Goal: Obtain resource: Obtain resource

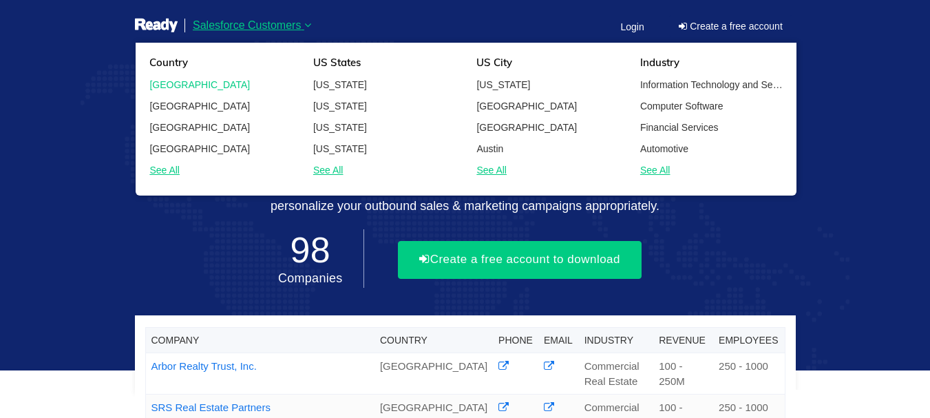
click at [241, 76] on link "[GEOGRAPHIC_DATA]" at bounding box center [221, 84] width 164 height 17
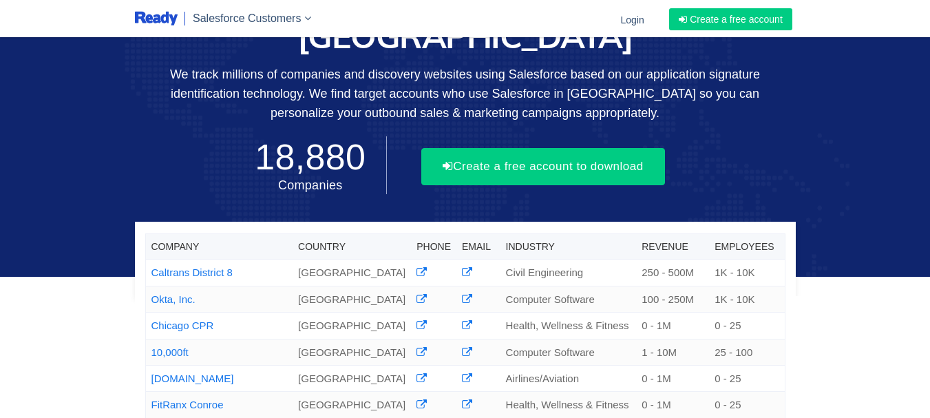
scroll to position [69, 0]
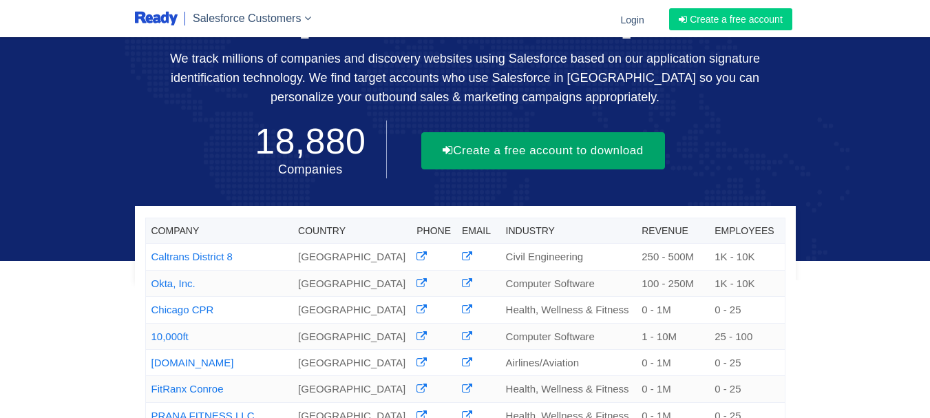
click at [586, 132] on button "Create a free account to download" at bounding box center [543, 150] width 244 height 37
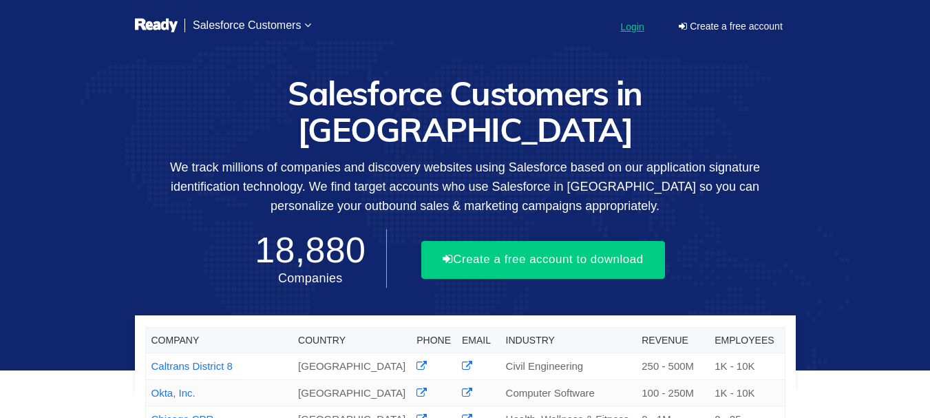
click at [626, 31] on span "Login" at bounding box center [631, 26] width 23 height 11
click at [636, 28] on span "Login" at bounding box center [631, 26] width 23 height 11
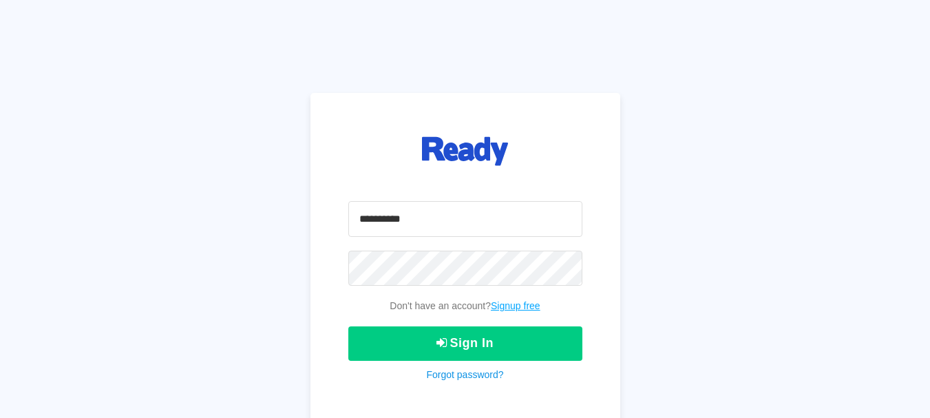
click at [524, 301] on link "Signup free" at bounding box center [516, 305] width 50 height 11
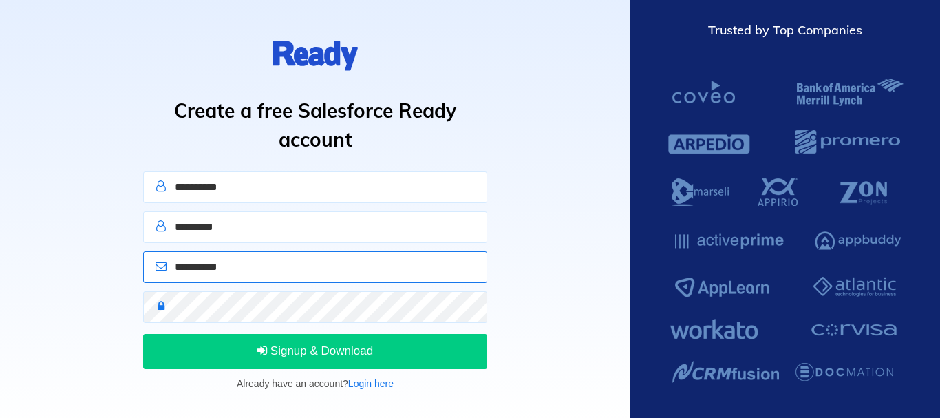
click at [296, 263] on input "email" at bounding box center [315, 267] width 344 height 32
paste input "**********"
type input "**********"
click at [207, 173] on input "text" at bounding box center [315, 187] width 344 height 32
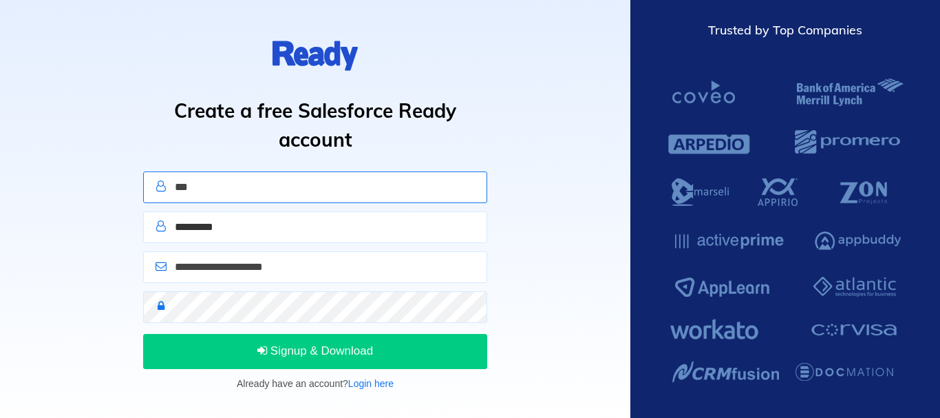
type input "***"
click at [206, 231] on input "text" at bounding box center [315, 227] width 344 height 32
type input "****"
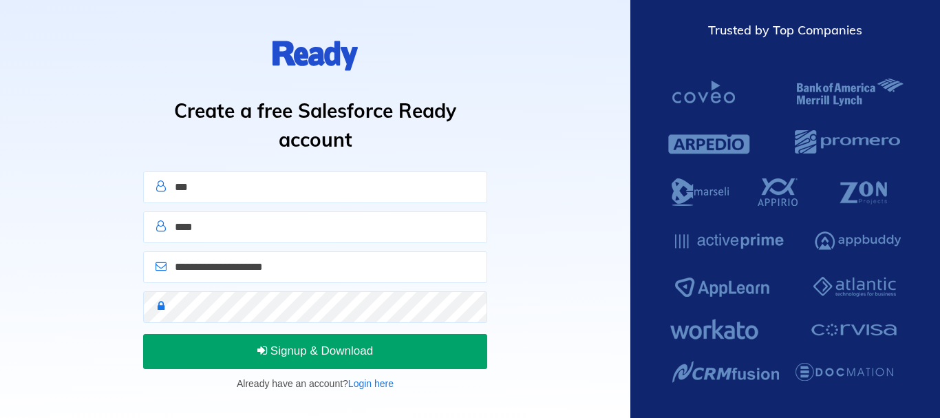
click at [260, 348] on icon "submit" at bounding box center [262, 350] width 10 height 12
click at [227, 363] on button "Sign In" at bounding box center [315, 351] width 344 height 34
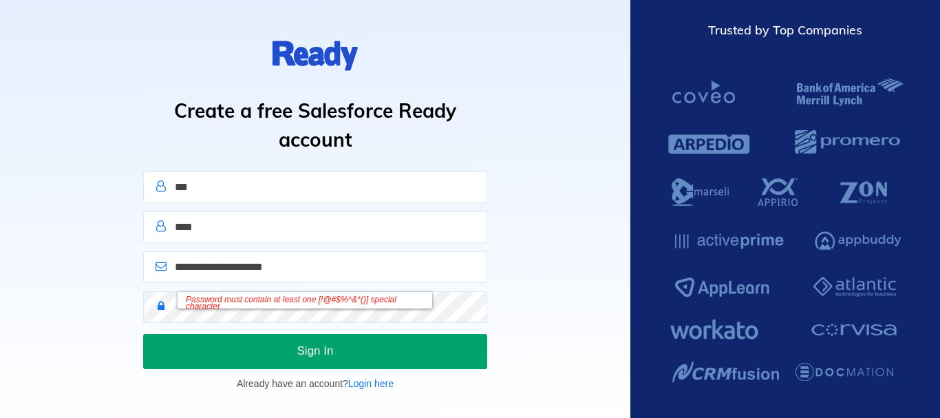
click at [246, 338] on button "Sign In" at bounding box center [315, 351] width 344 height 34
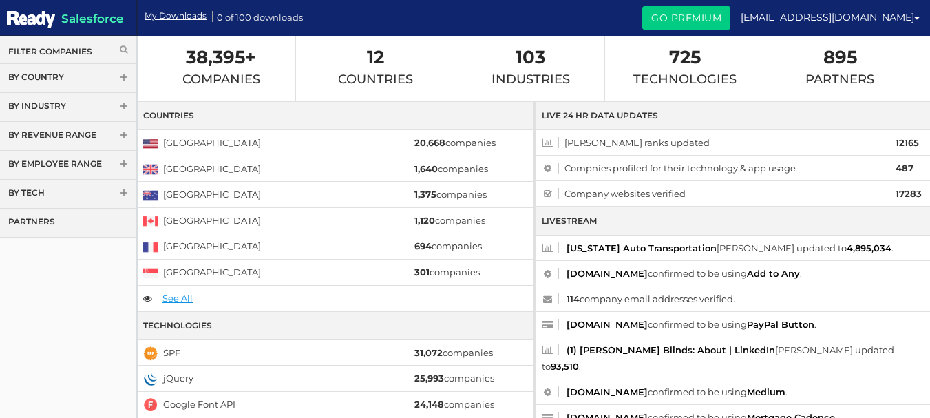
click at [78, 51] on link "Filter Companies" at bounding box center [67, 51] width 119 height 12
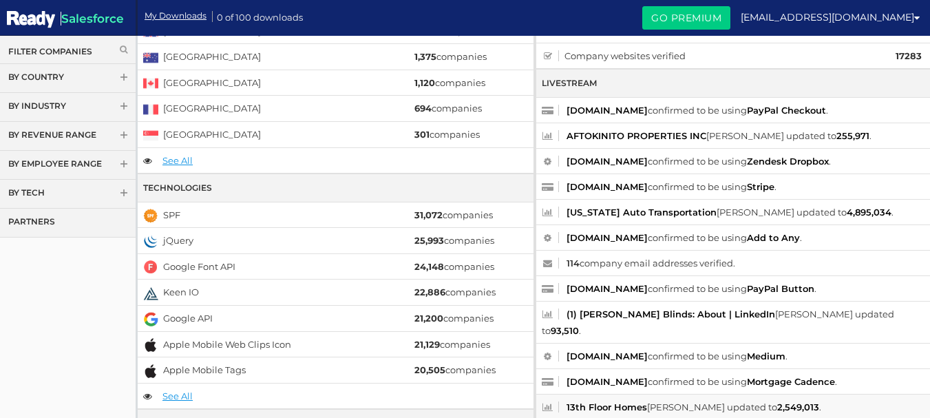
scroll to position [206, 0]
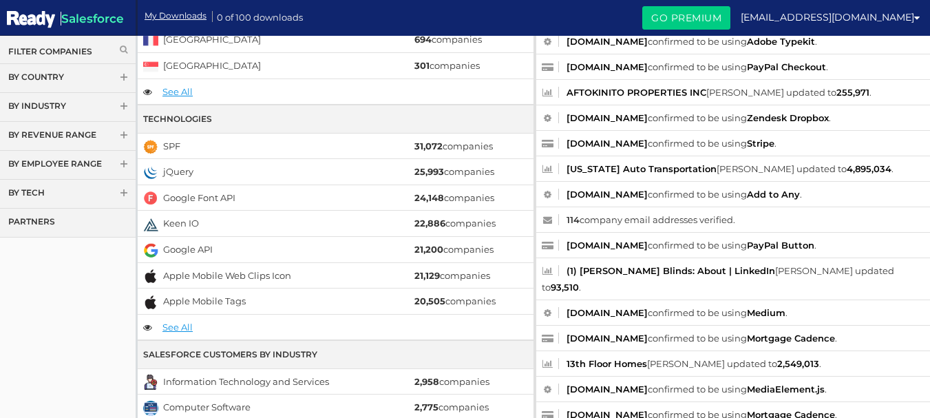
click at [83, 53] on link "Filter Companies" at bounding box center [67, 51] width 119 height 12
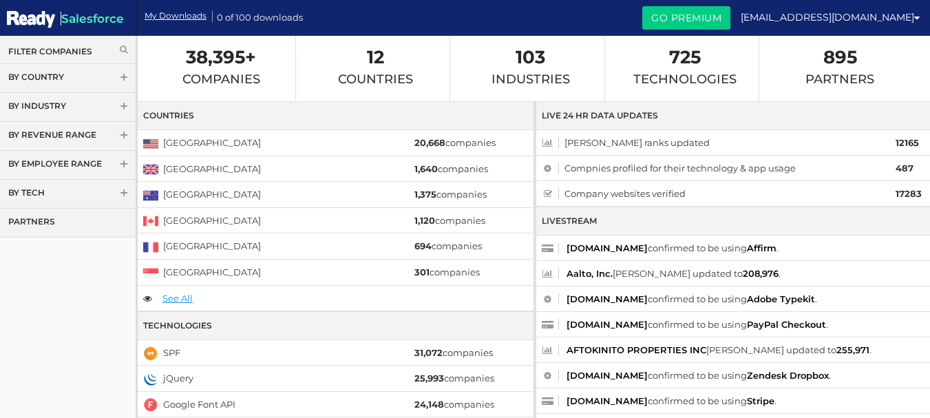
click at [83, 54] on link "Filter Companies" at bounding box center [67, 51] width 119 height 12
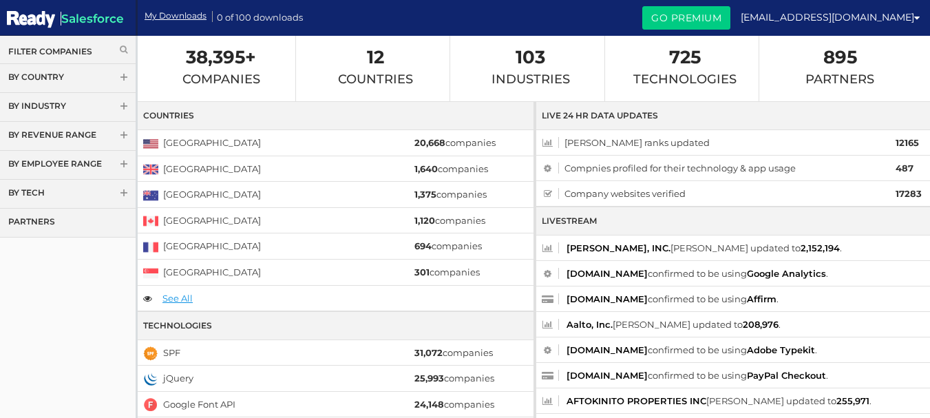
click at [72, 52] on link "Filter Companies" at bounding box center [67, 51] width 119 height 12
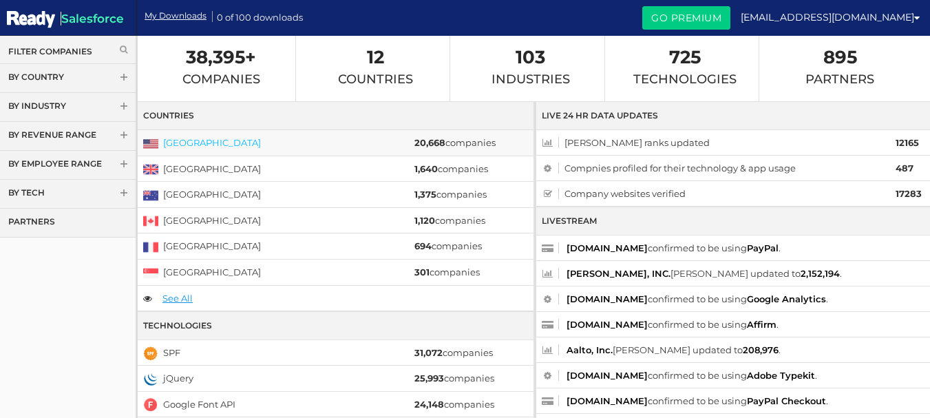
click at [186, 143] on link "[GEOGRAPHIC_DATA]" at bounding box center [212, 142] width 98 height 11
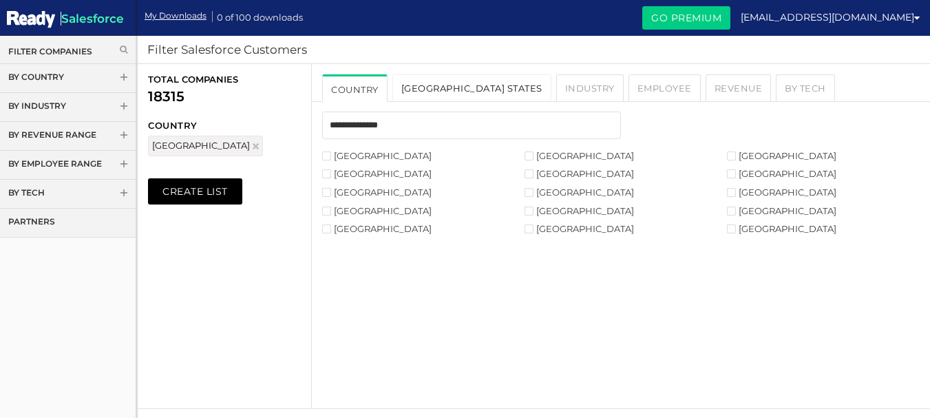
click at [429, 88] on link "[GEOGRAPHIC_DATA] States" at bounding box center [471, 88] width 159 height 28
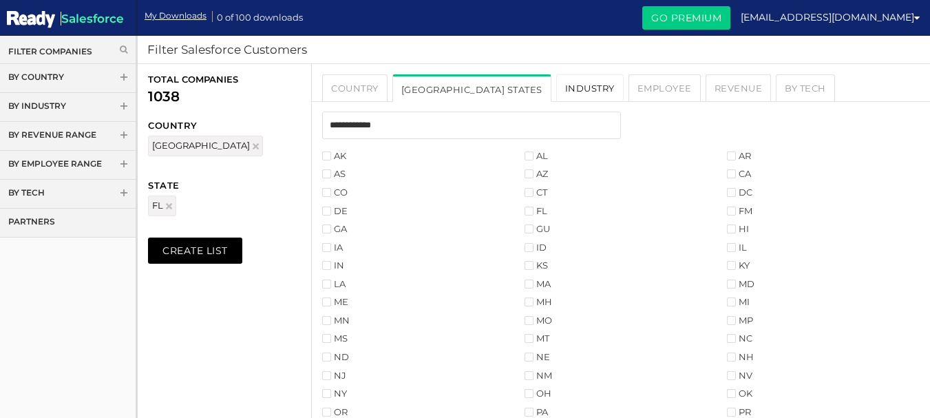
click at [556, 89] on link "Industry" at bounding box center [589, 88] width 67 height 28
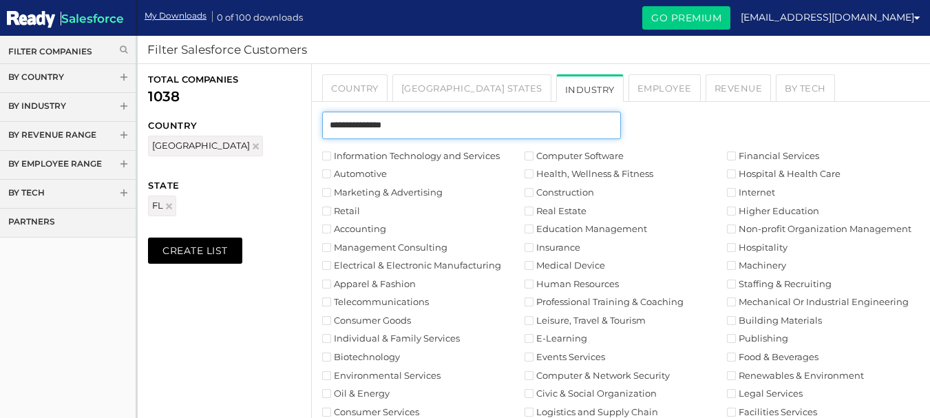
click at [402, 131] on input "text" at bounding box center [471, 125] width 299 height 28
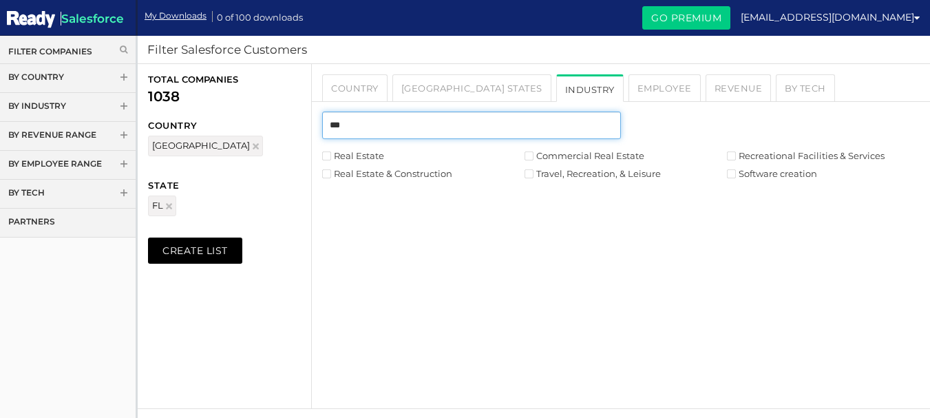
type input "***"
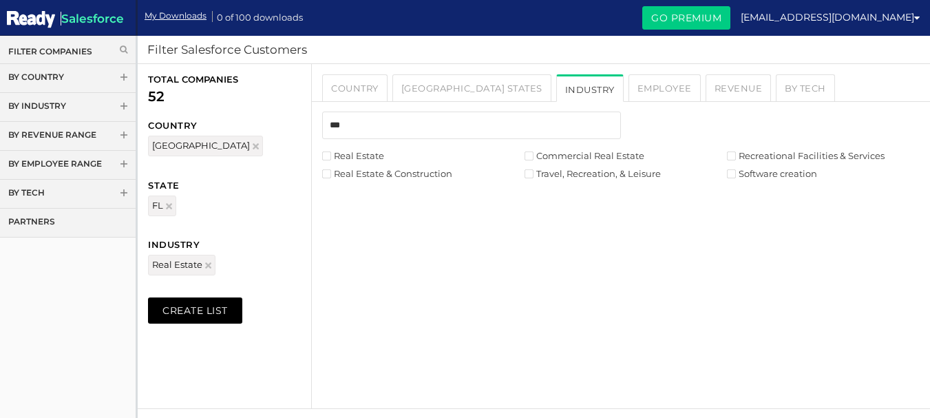
click at [341, 178] on label "Real Estate & Construction" at bounding box center [387, 173] width 130 height 9
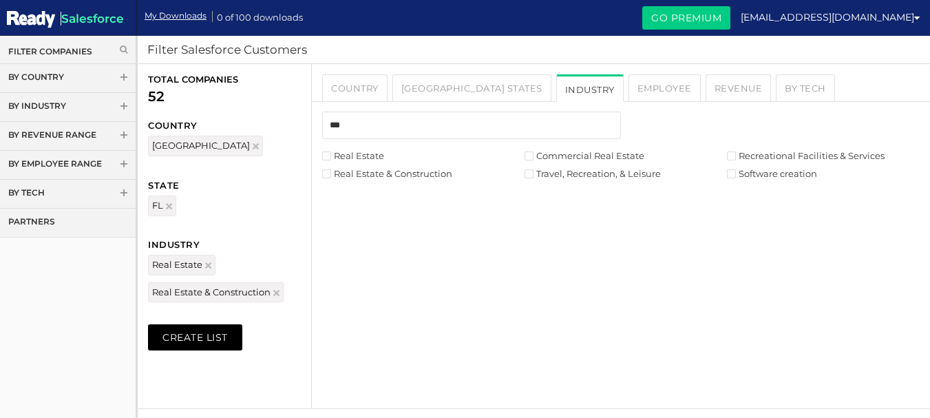
click at [534, 160] on label "Commercial Real Estate" at bounding box center [584, 155] width 120 height 9
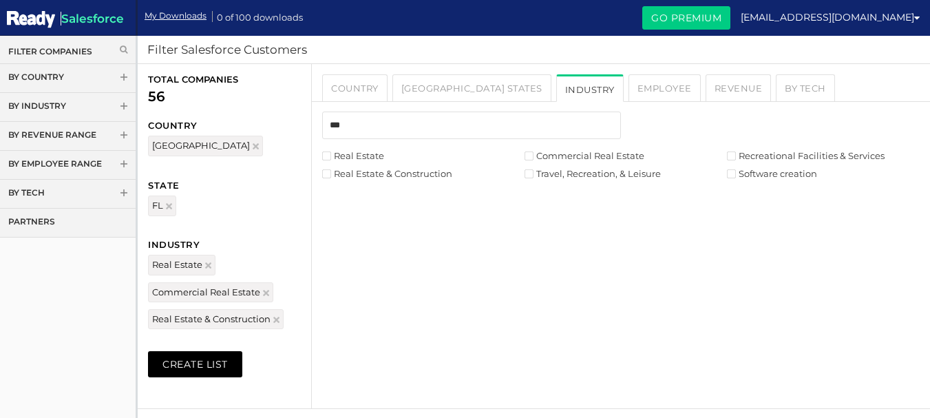
click at [534, 173] on label "Travel, Recreation, & Leisure" at bounding box center [592, 173] width 136 height 9
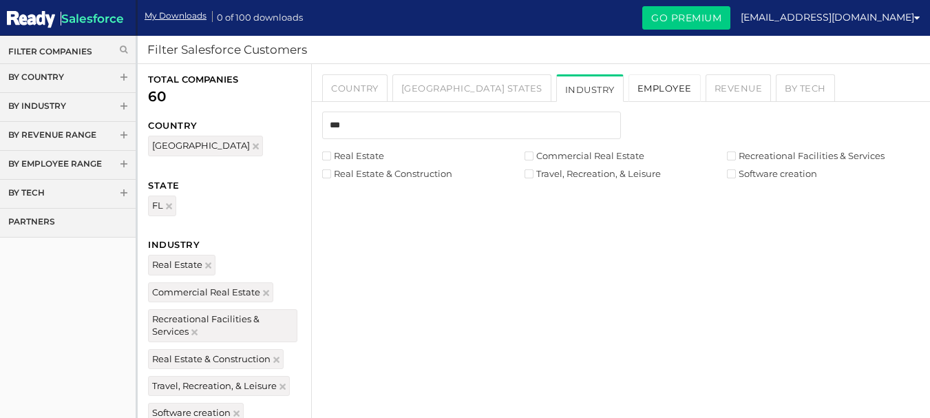
click at [628, 89] on link "Employee" at bounding box center [664, 88] width 72 height 28
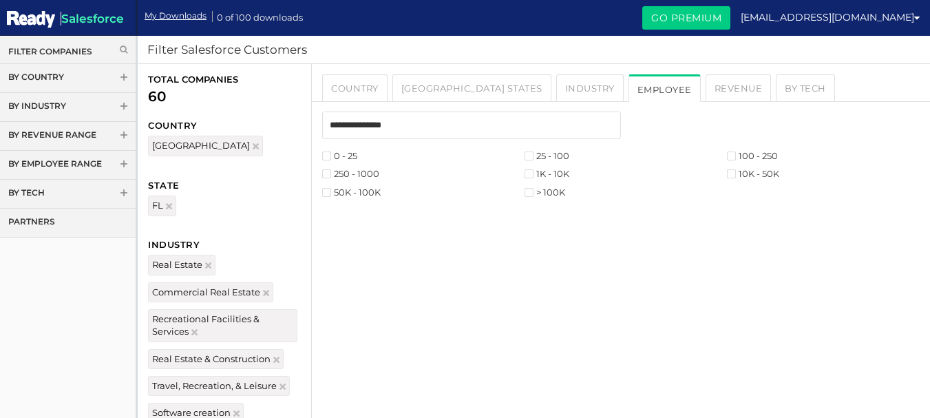
click at [336, 153] on label "0 - 25" at bounding box center [339, 155] width 35 height 9
click at [552, 151] on label "25 - 100" at bounding box center [546, 155] width 45 height 9
click at [763, 152] on label "100 - 250" at bounding box center [752, 155] width 51 height 9
click at [352, 178] on label "250 - 1000" at bounding box center [350, 173] width 57 height 9
click at [559, 171] on label "1K - 10K" at bounding box center [546, 173] width 45 height 9
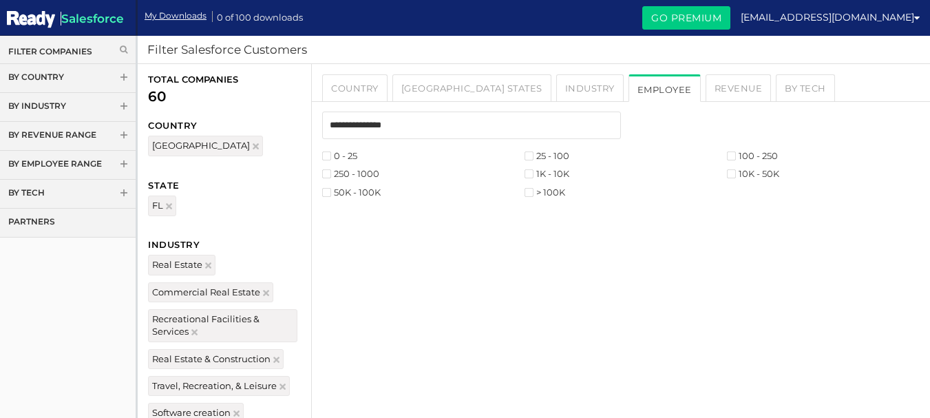
click at [353, 190] on label "50K - 100K" at bounding box center [351, 192] width 58 height 9
click at [355, 191] on label "50K - 100K" at bounding box center [351, 192] width 58 height 9
click at [527, 197] on li "> 100K" at bounding box center [625, 192] width 202 height 13
click at [737, 175] on label "10K - 50K" at bounding box center [753, 173] width 52 height 9
click at [535, 188] on label "> 100K" at bounding box center [544, 192] width 41 height 9
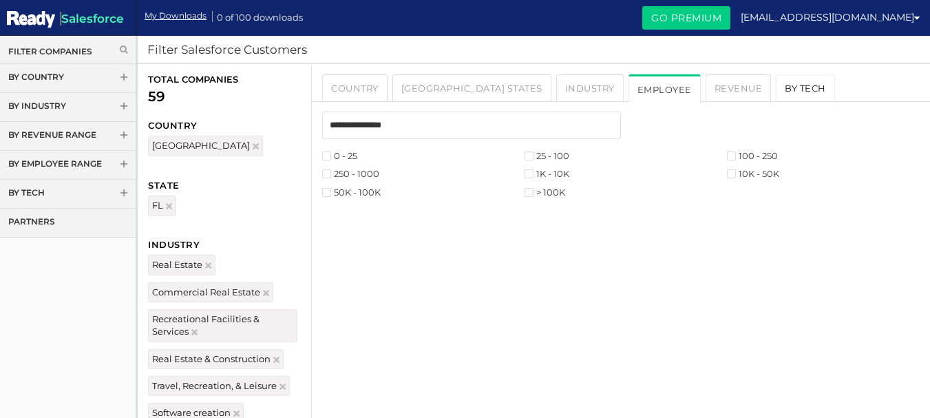
click at [775, 85] on link "By Tech" at bounding box center [804, 88] width 59 height 28
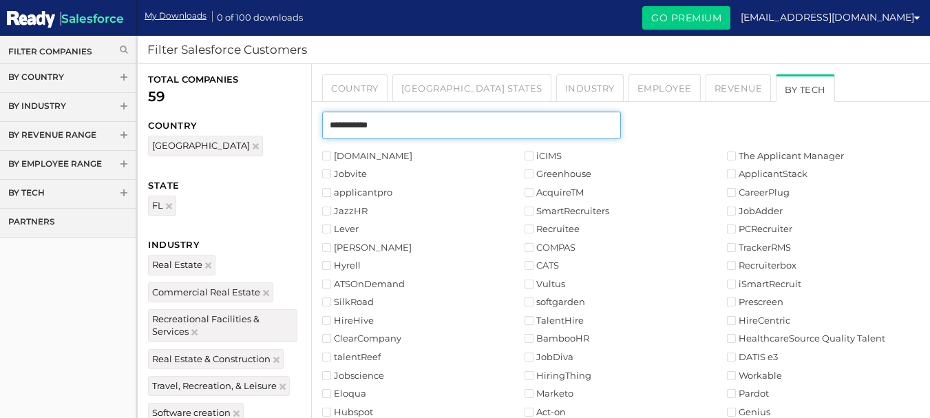
click at [482, 120] on input "text" at bounding box center [471, 125] width 299 height 28
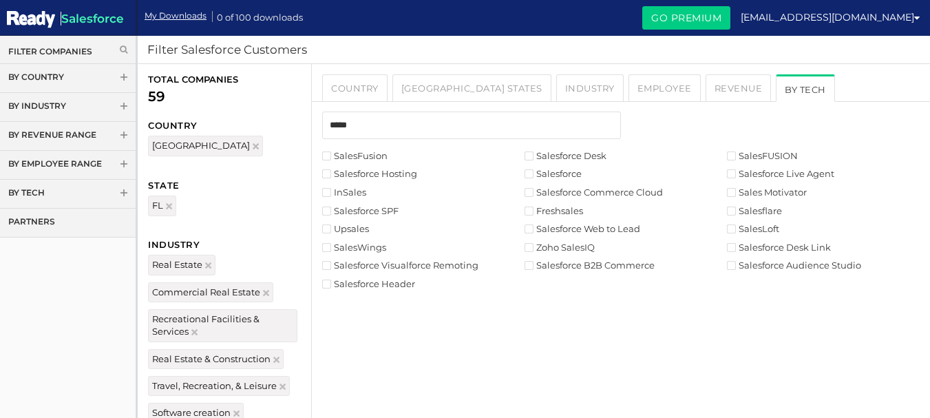
click at [568, 159] on label "Salesforce Desk" at bounding box center [565, 155] width 82 height 9
click at [550, 171] on label "Salesforce" at bounding box center [552, 173] width 57 height 9
click at [741, 261] on label "Salesforce Audience Studio" at bounding box center [794, 265] width 134 height 9
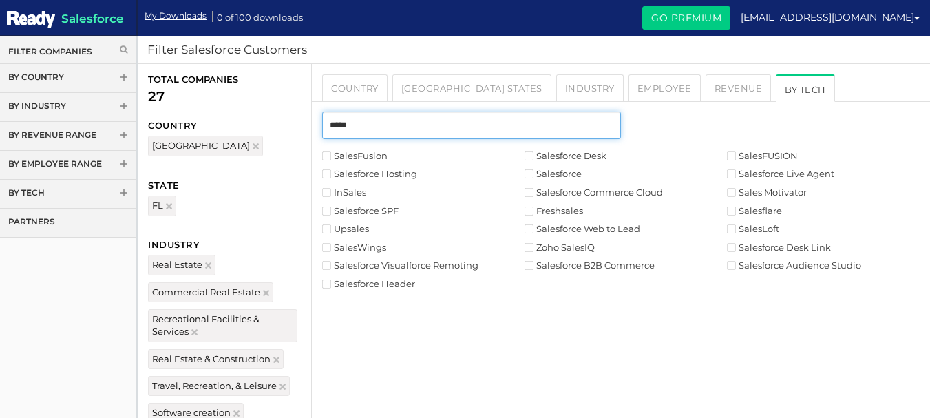
click at [383, 134] on input "*****" at bounding box center [471, 125] width 299 height 28
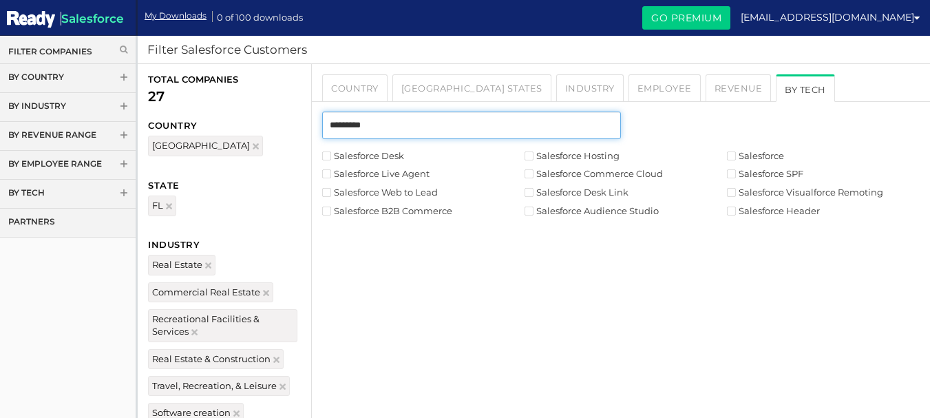
type input "*********"
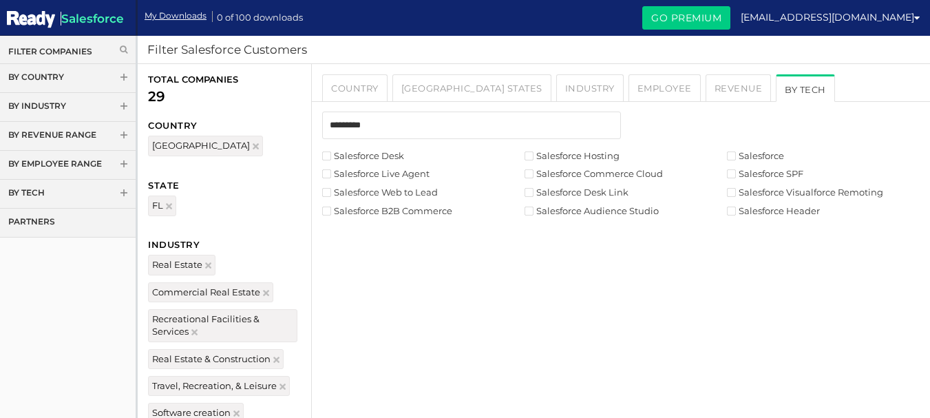
click at [735, 186] on li "Salesforce Visualforce Remoting" at bounding box center [828, 192] width 202 height 13
click at [435, 90] on link "[GEOGRAPHIC_DATA] States" at bounding box center [471, 88] width 159 height 28
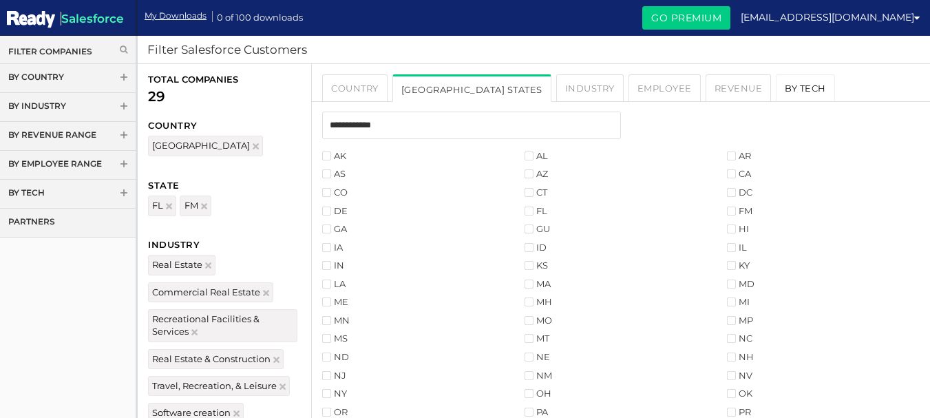
click at [775, 85] on link "By Tech" at bounding box center [804, 88] width 59 height 28
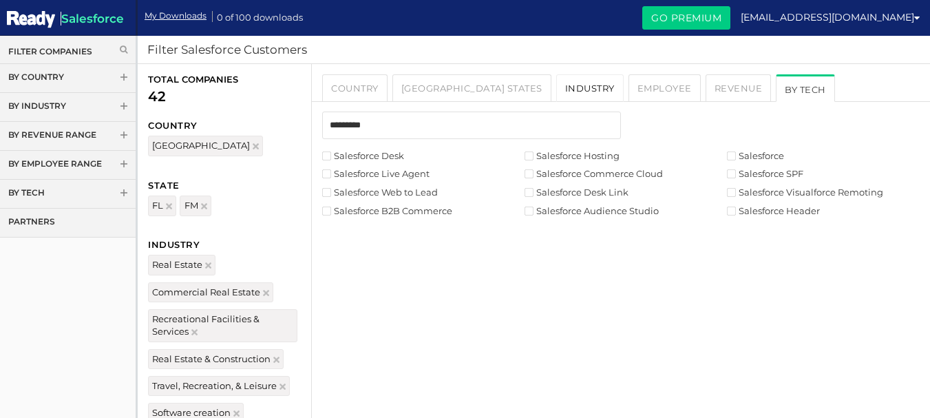
click at [556, 87] on link "Industry" at bounding box center [589, 88] width 67 height 28
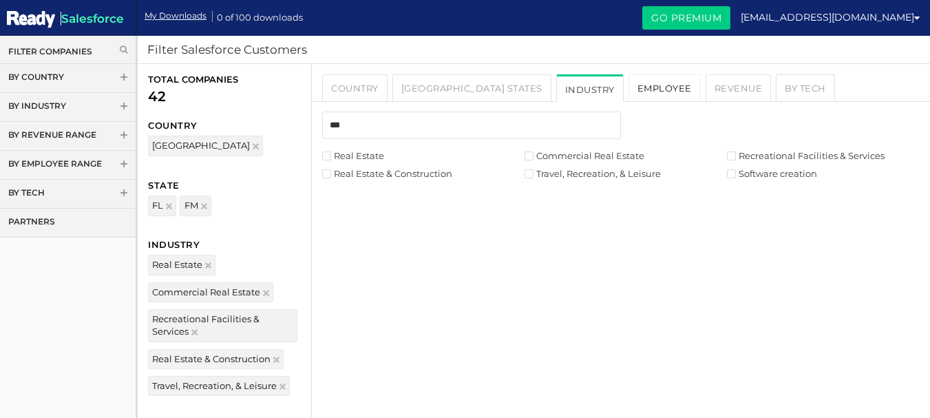
click at [628, 91] on link "Employee" at bounding box center [664, 88] width 72 height 28
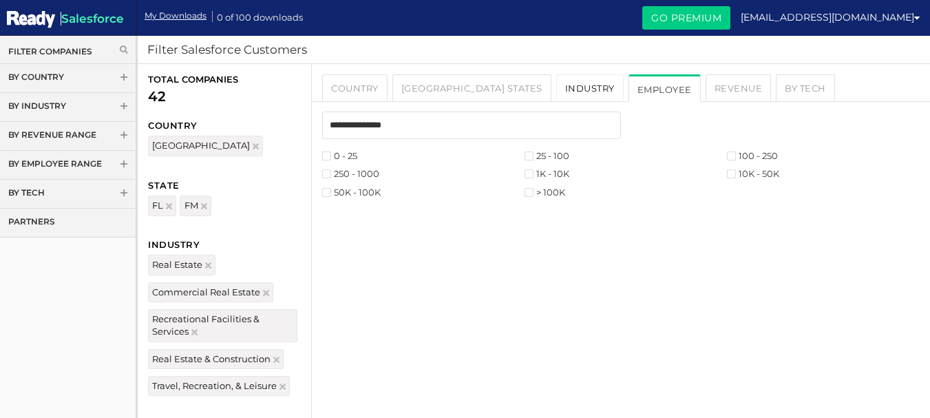
click at [556, 92] on link "Industry" at bounding box center [589, 88] width 67 height 28
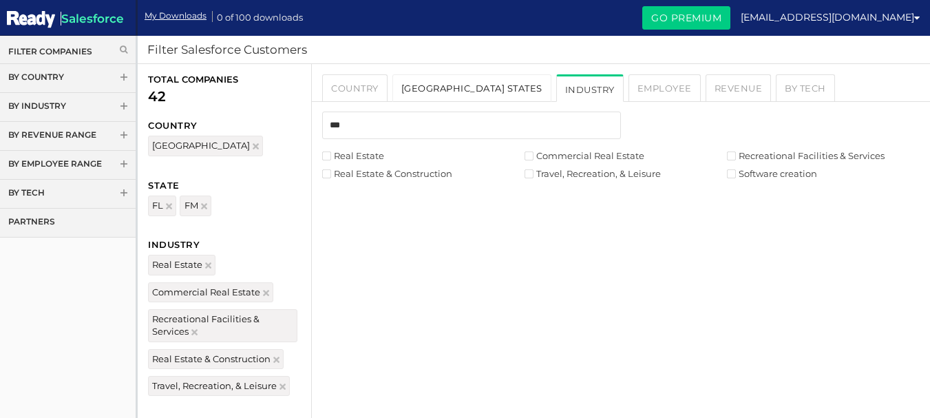
click at [422, 93] on link "[GEOGRAPHIC_DATA] States" at bounding box center [471, 88] width 159 height 28
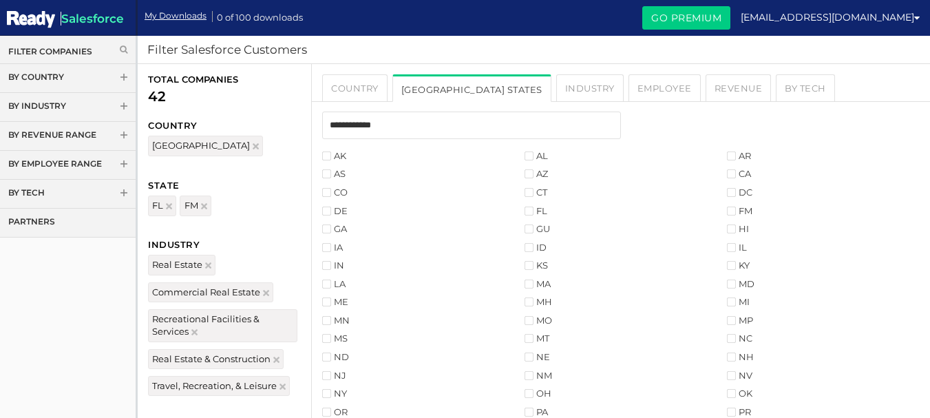
click at [332, 246] on label "IA" at bounding box center [332, 247] width 21 height 9
click at [534, 246] on label "ID" at bounding box center [535, 247] width 22 height 9
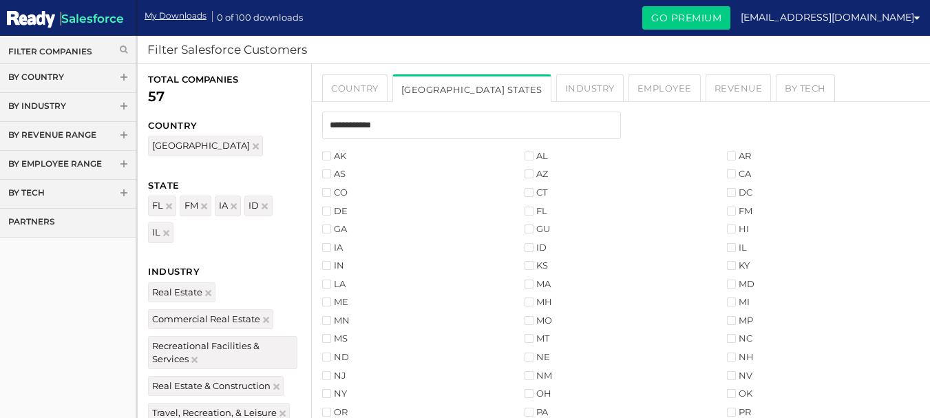
click at [321, 267] on ul "AK AL AR AS AZ CA CO CT DC DE FL FM GA GU HI IA ID IL IN KS KY LA MA MD ME MH M…" at bounding box center [621, 337] width 618 height 376
click at [524, 260] on li "KS" at bounding box center [625, 265] width 202 height 13
click at [736, 266] on label "KY" at bounding box center [738, 265] width 23 height 9
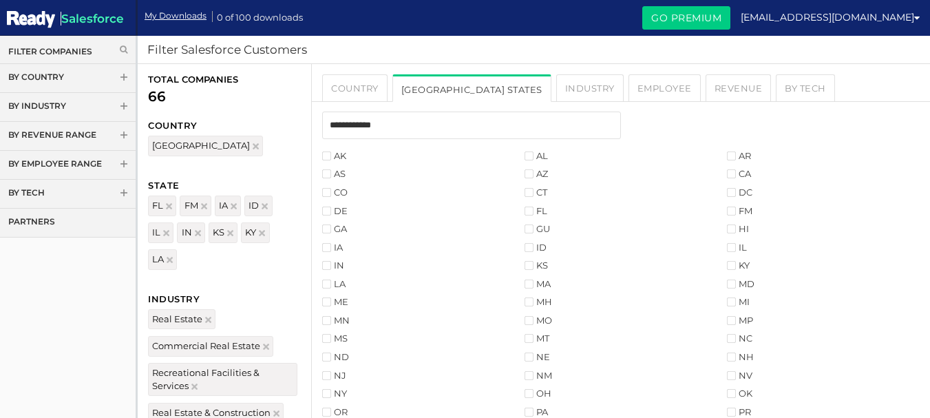
click at [539, 282] on label "MA" at bounding box center [537, 283] width 26 height 9
click at [538, 301] on label "MH" at bounding box center [538, 301] width 28 height 9
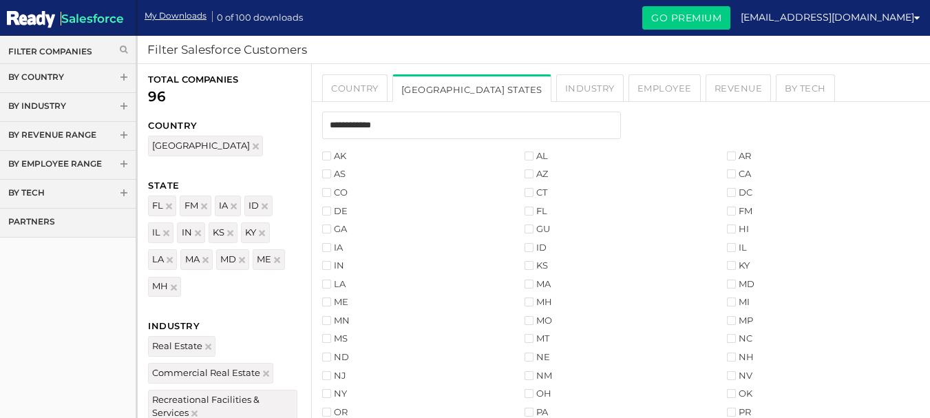
click at [726, 301] on li "MH" at bounding box center [625, 301] width 202 height 13
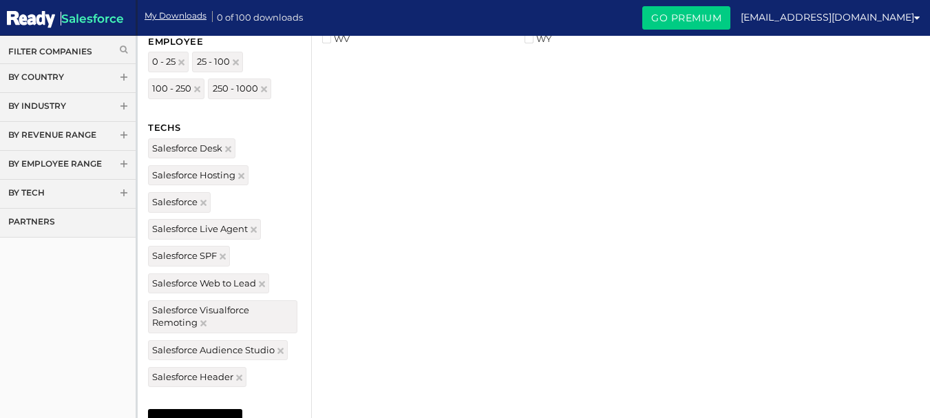
scroll to position [513, 0]
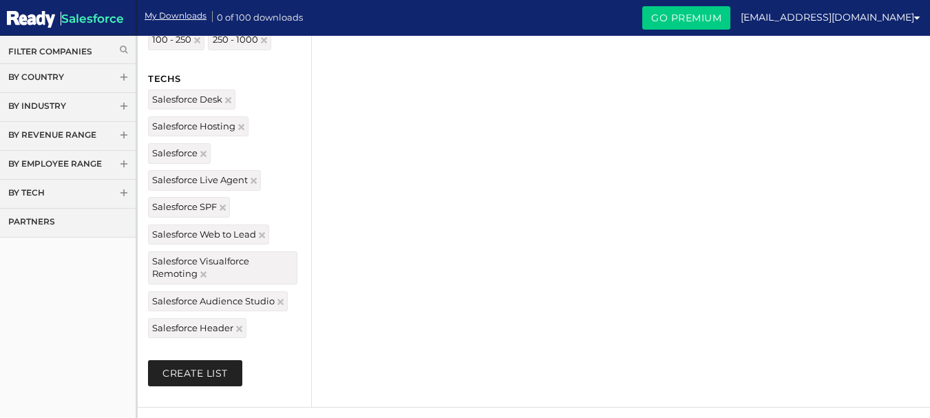
click at [202, 374] on button "Create List" at bounding box center [195, 373] width 94 height 26
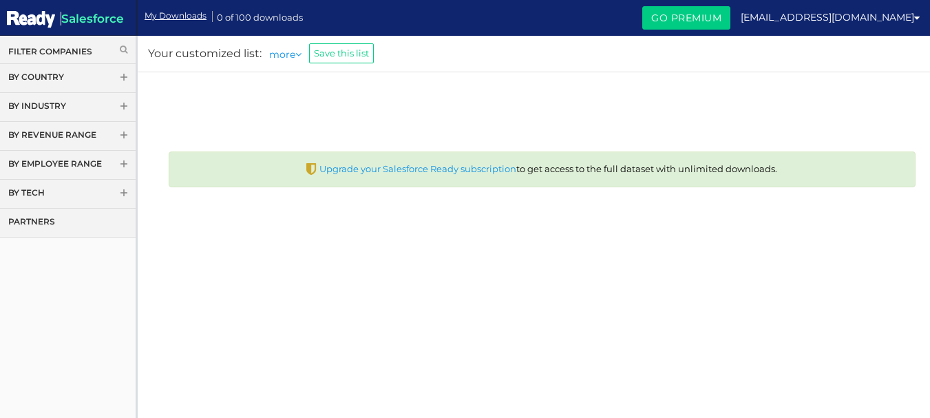
click at [200, 52] on li "Your customized list:" at bounding box center [205, 54] width 114 height 16
click at [179, 21] on link "My Downloads" at bounding box center [175, 16] width 62 height 12
click at [347, 53] on link "Save this list" at bounding box center [341, 53] width 65 height 20
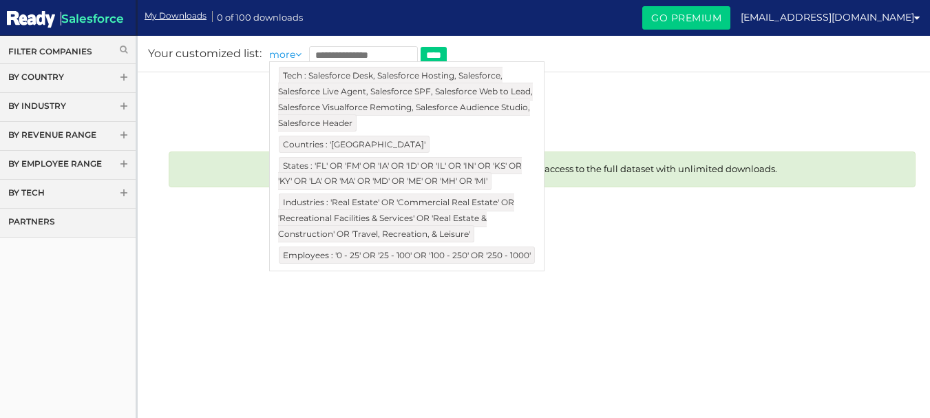
click at [294, 55] on li "more Tech : Salesforce Desk, Salesforce Hosting, Salesforce, Salesforce Live Ag…" at bounding box center [288, 53] width 38 height 15
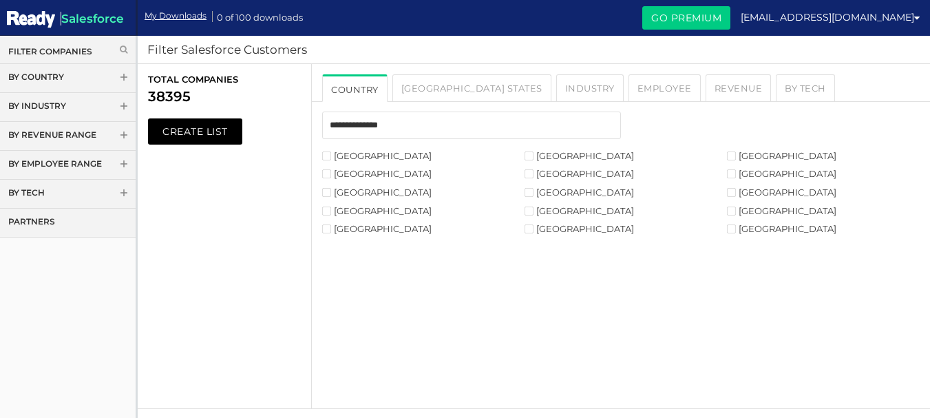
click at [332, 158] on label "[GEOGRAPHIC_DATA]" at bounding box center [376, 155] width 109 height 9
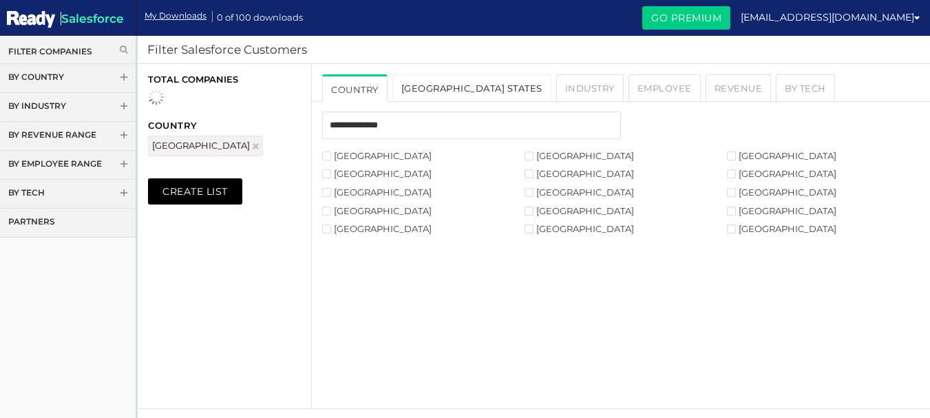
click at [436, 93] on link "[GEOGRAPHIC_DATA] States" at bounding box center [471, 88] width 159 height 28
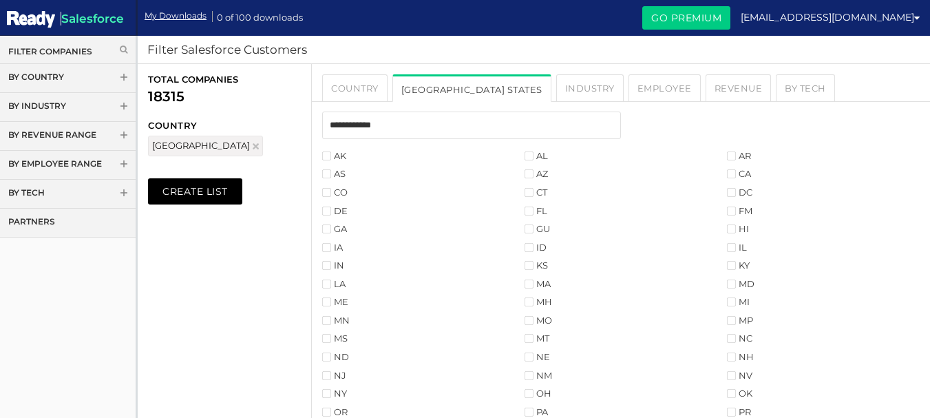
click at [736, 210] on label "FM" at bounding box center [739, 210] width 25 height 9
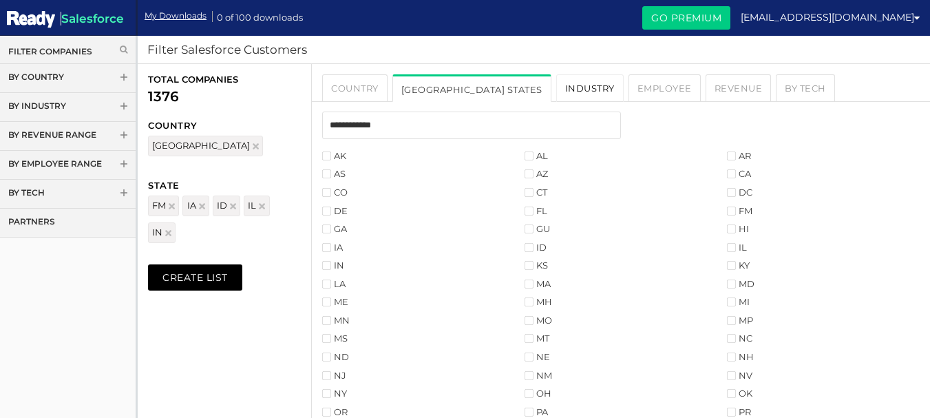
click at [556, 84] on link "Industry" at bounding box center [589, 88] width 67 height 28
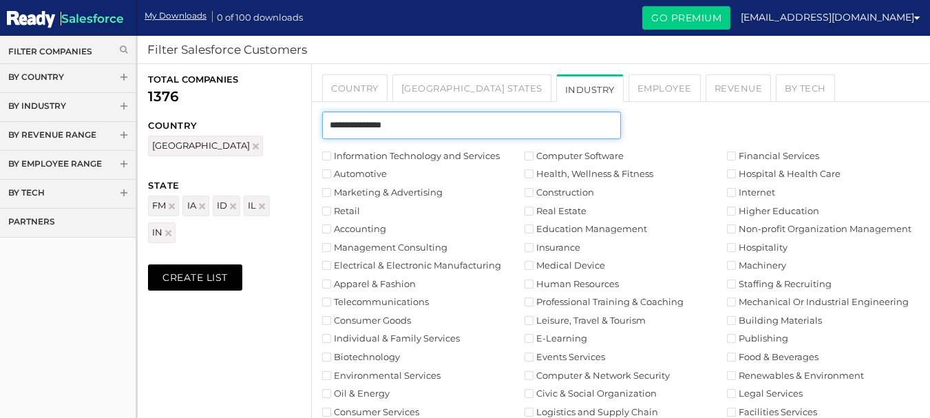
click at [461, 134] on input "text" at bounding box center [471, 125] width 299 height 28
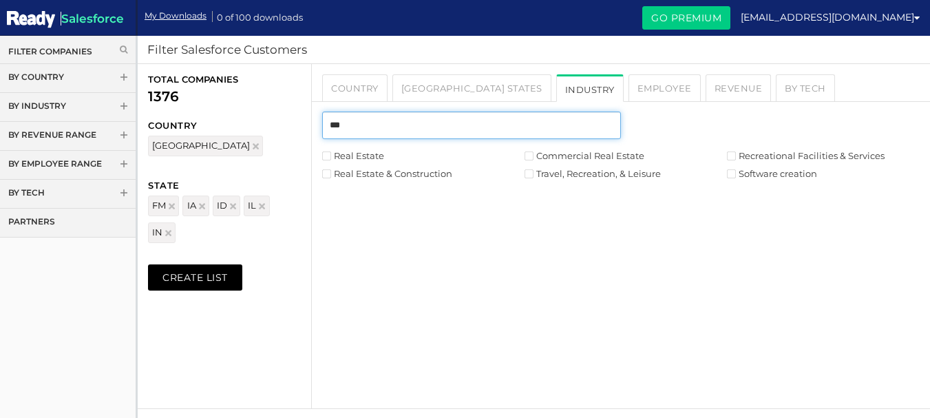
type input "***"
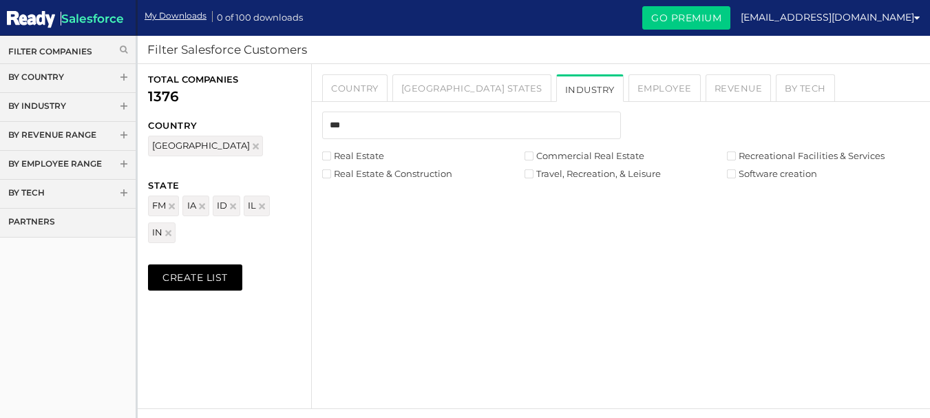
click at [366, 156] on label "Real Estate" at bounding box center [353, 155] width 62 height 9
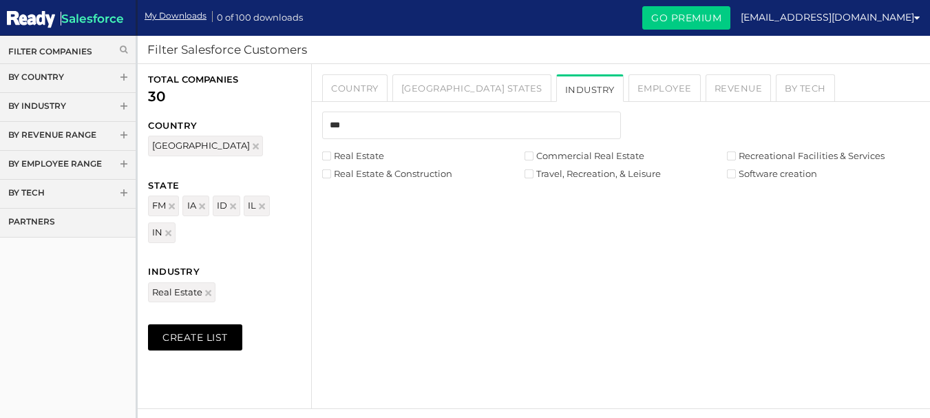
click at [369, 173] on label "Real Estate & Construction" at bounding box center [387, 173] width 130 height 9
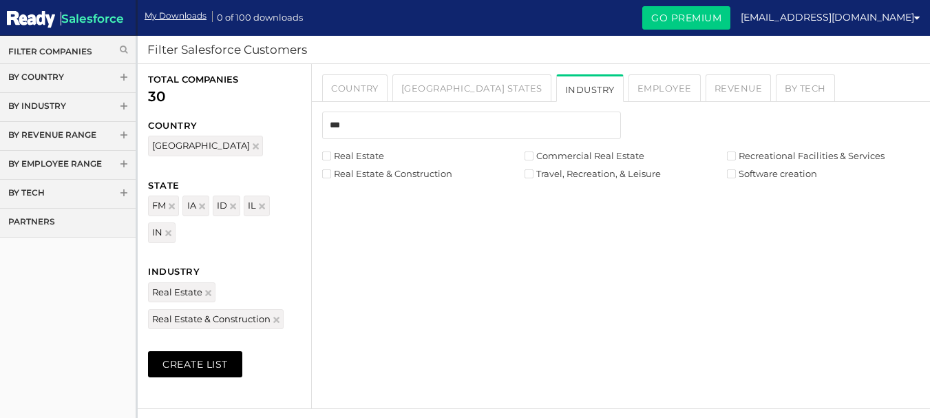
click at [556, 151] on label "Commercial Real Estate" at bounding box center [584, 155] width 120 height 9
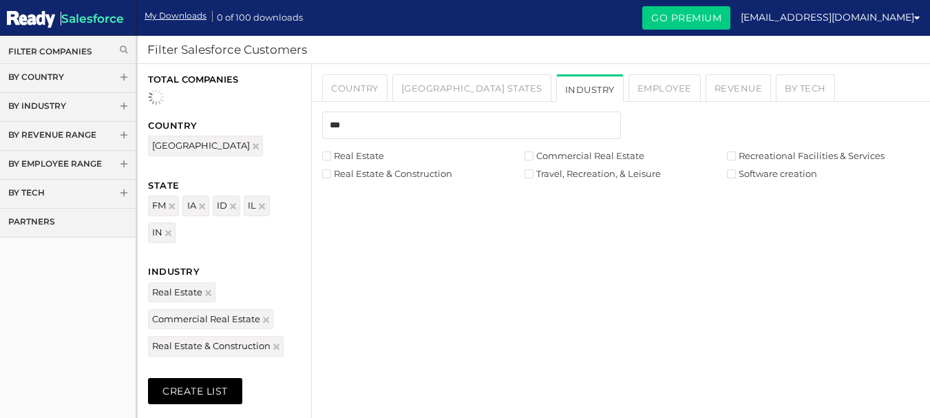
click at [544, 175] on label "Travel, Recreation, & Leisure" at bounding box center [592, 173] width 136 height 9
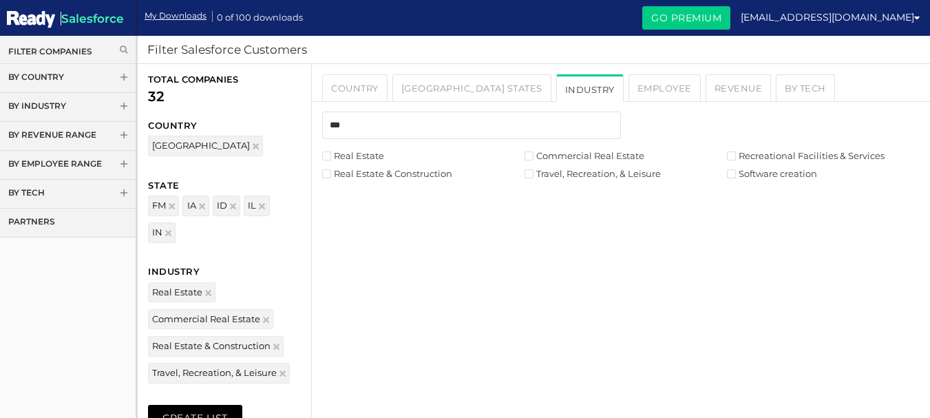
click at [737, 153] on label "Recreational Facilities & Services" at bounding box center [806, 155] width 158 height 9
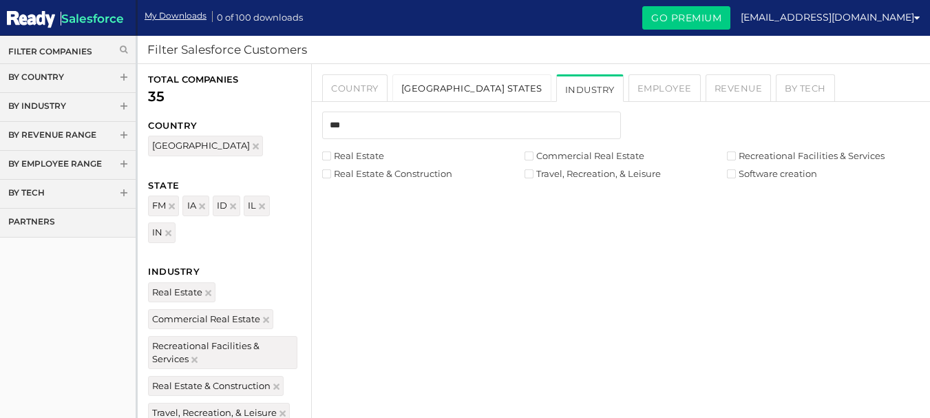
click at [438, 89] on link "[GEOGRAPHIC_DATA] States" at bounding box center [471, 88] width 159 height 28
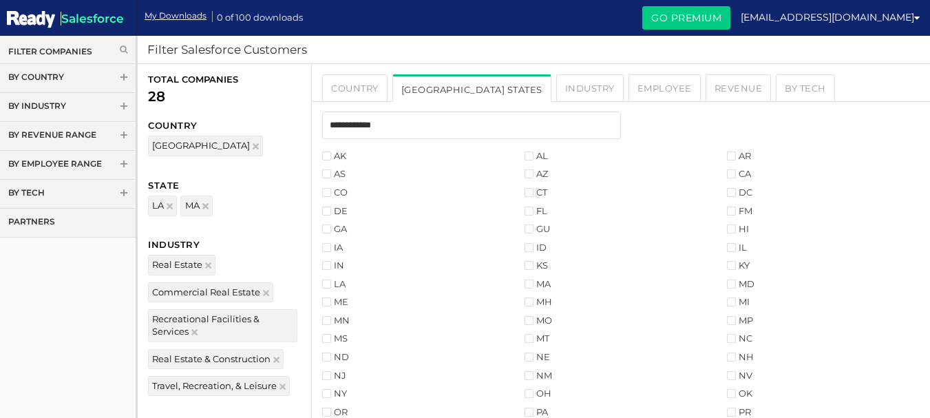
click at [736, 287] on label "MD" at bounding box center [741, 283] width 28 height 9
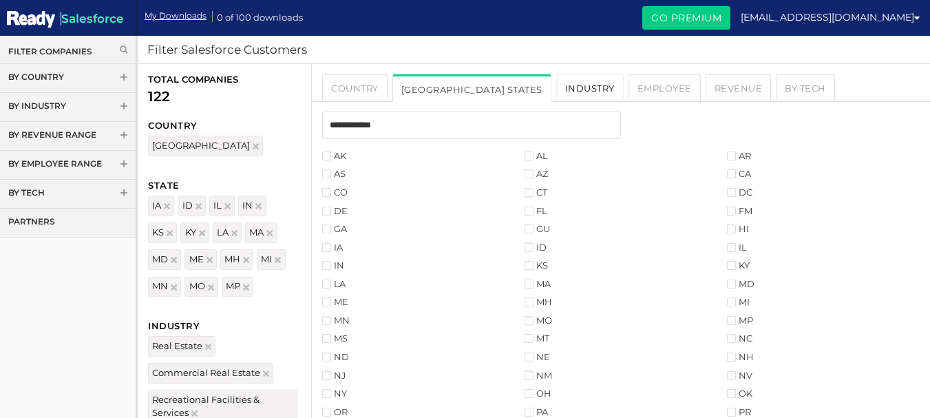
click at [556, 91] on link "Industry" at bounding box center [589, 88] width 67 height 28
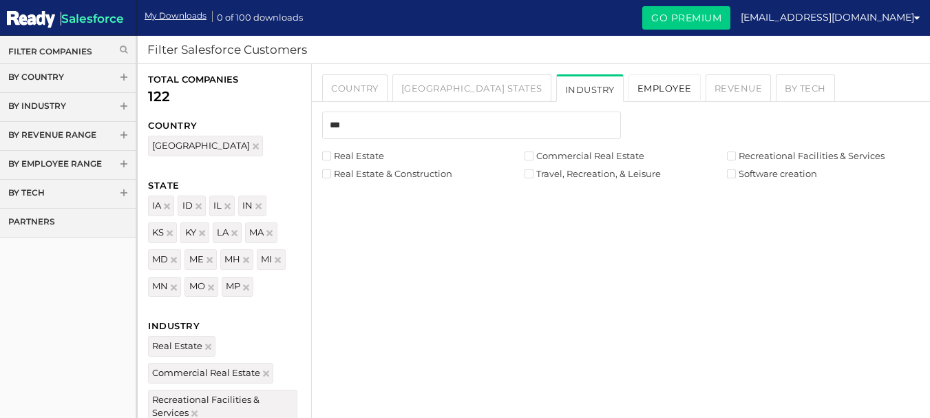
click at [628, 82] on link "Employee" at bounding box center [664, 88] width 72 height 28
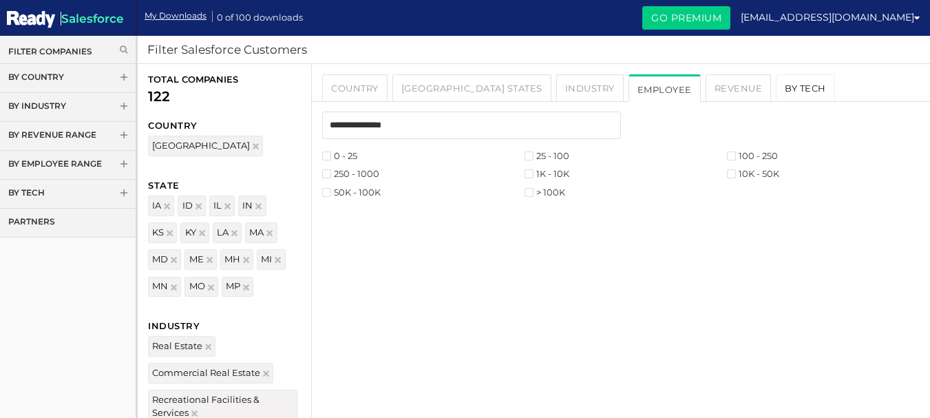
click at [775, 86] on link "By Tech" at bounding box center [804, 88] width 59 height 28
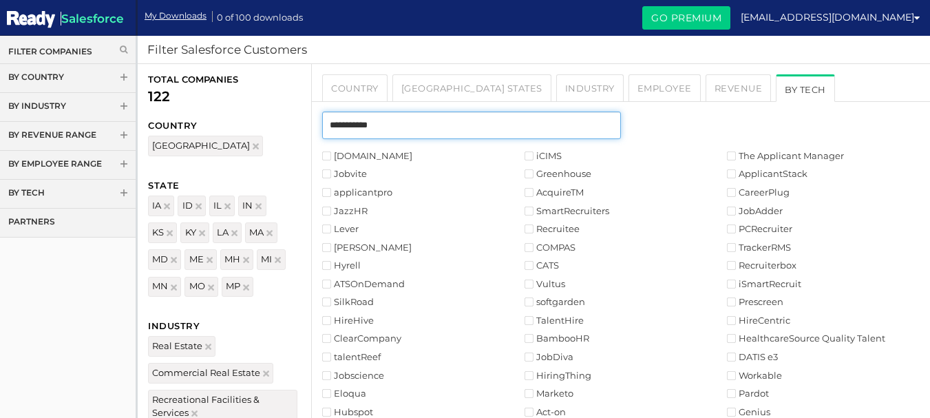
click at [351, 133] on input "text" at bounding box center [471, 125] width 299 height 28
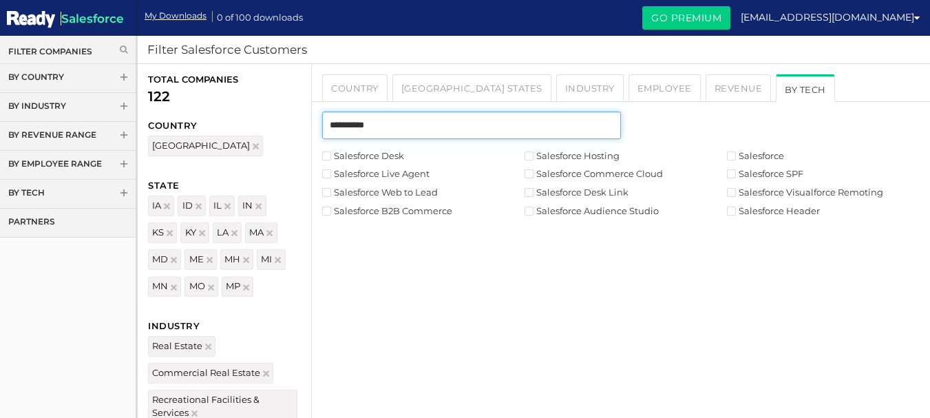
type input "**********"
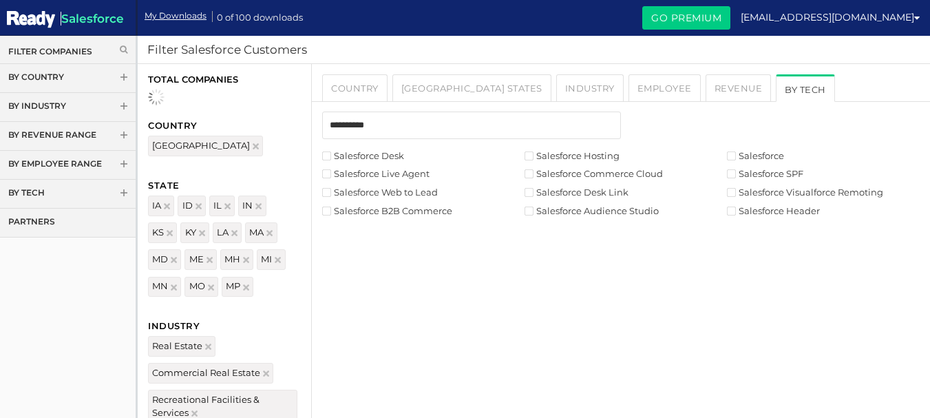
click at [334, 175] on label "Salesforce Live Agent" at bounding box center [375, 173] width 107 height 9
click at [333, 189] on label "Salesforce Web to Lead" at bounding box center [380, 192] width 116 height 9
click at [541, 148] on div "**********" at bounding box center [621, 130] width 618 height 38
click at [536, 213] on label "Salesforce Audience Studio" at bounding box center [591, 210] width 134 height 9
click at [628, 93] on link "Employee" at bounding box center [664, 88] width 72 height 28
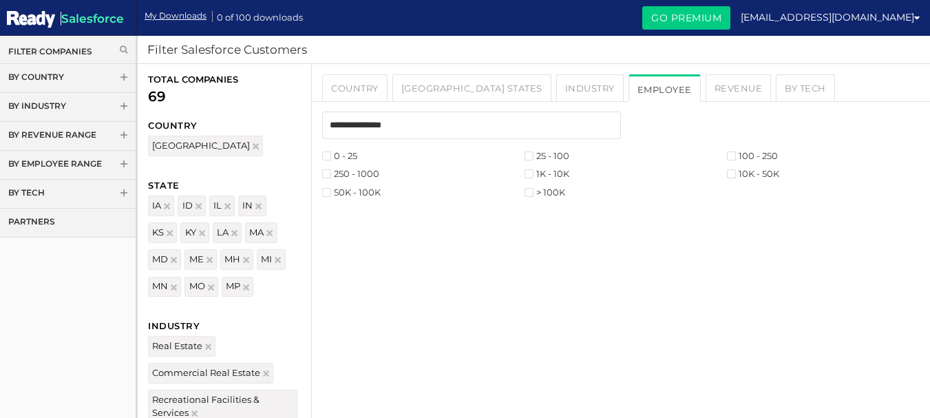
click at [346, 148] on div at bounding box center [621, 130] width 618 height 38
click at [343, 160] on label "0 - 25" at bounding box center [339, 155] width 35 height 9
click at [350, 175] on label "250 - 1000" at bounding box center [350, 173] width 57 height 9
click at [556, 89] on link "Industry" at bounding box center [589, 88] width 67 height 28
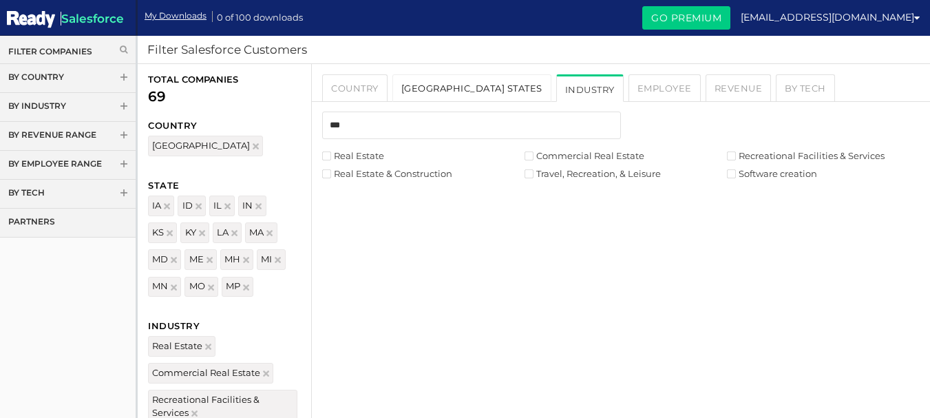
click at [441, 90] on link "[GEOGRAPHIC_DATA] States" at bounding box center [471, 88] width 159 height 28
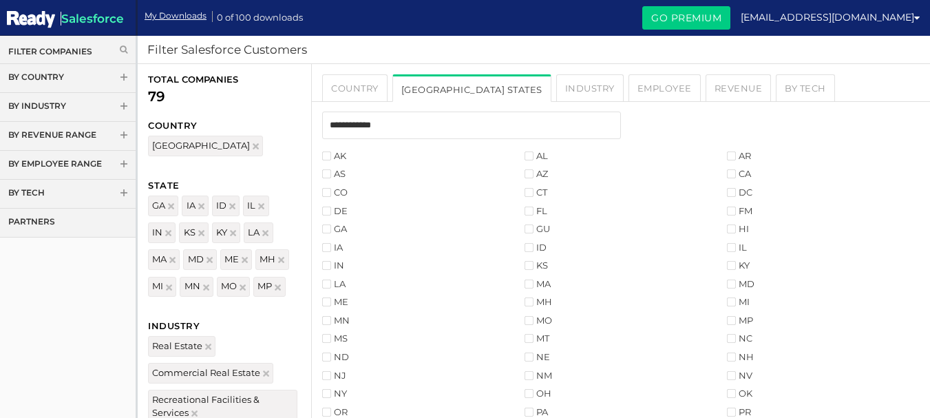
click at [532, 224] on li "GU" at bounding box center [625, 228] width 202 height 13
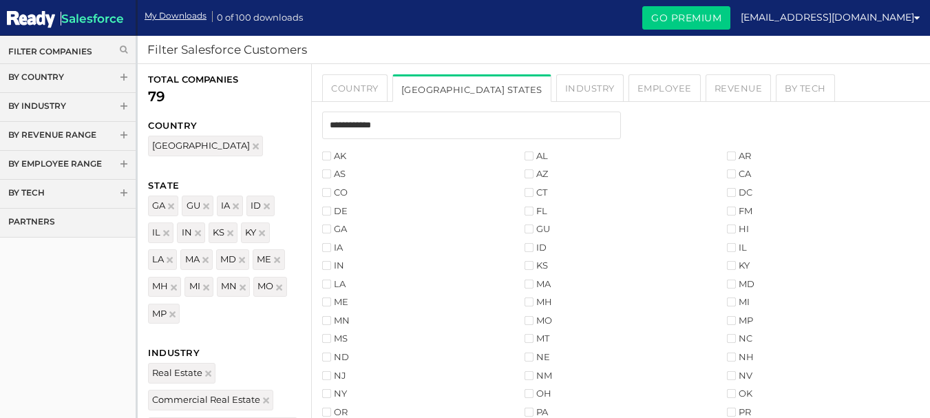
click at [740, 228] on label "HI" at bounding box center [738, 228] width 22 height 9
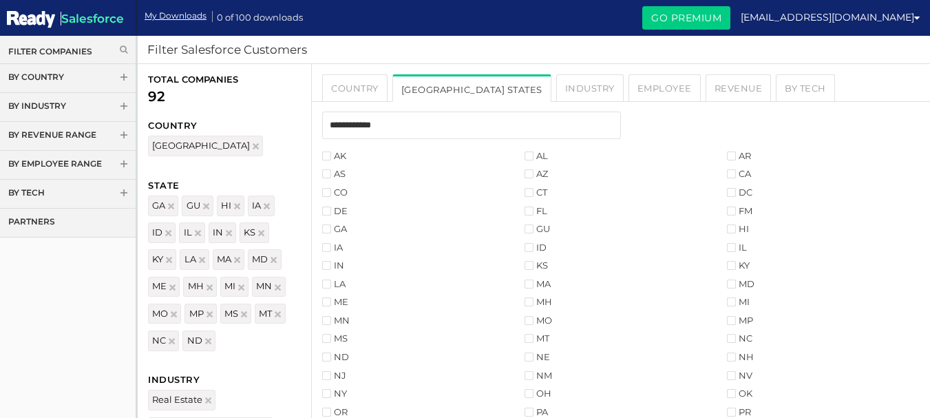
click at [535, 357] on label "NE" at bounding box center [536, 356] width 25 height 9
click at [738, 356] on label "NH" at bounding box center [740, 356] width 27 height 9
click at [556, 91] on link "Industry" at bounding box center [589, 88] width 67 height 28
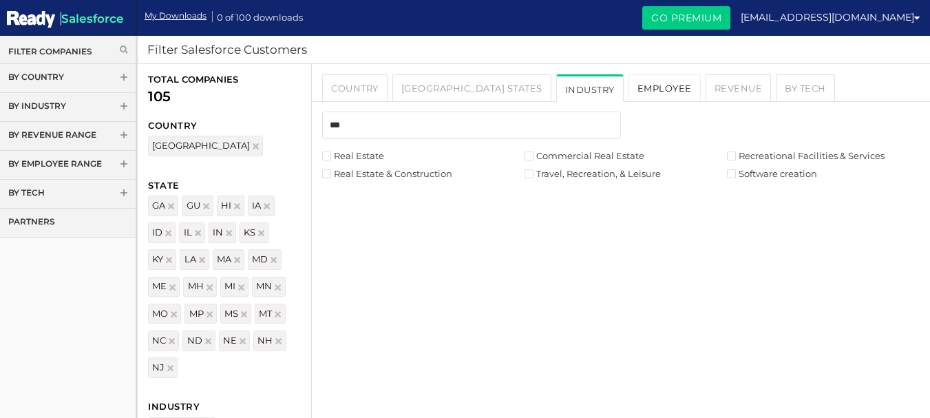
click at [628, 88] on link "Employee" at bounding box center [664, 88] width 72 height 28
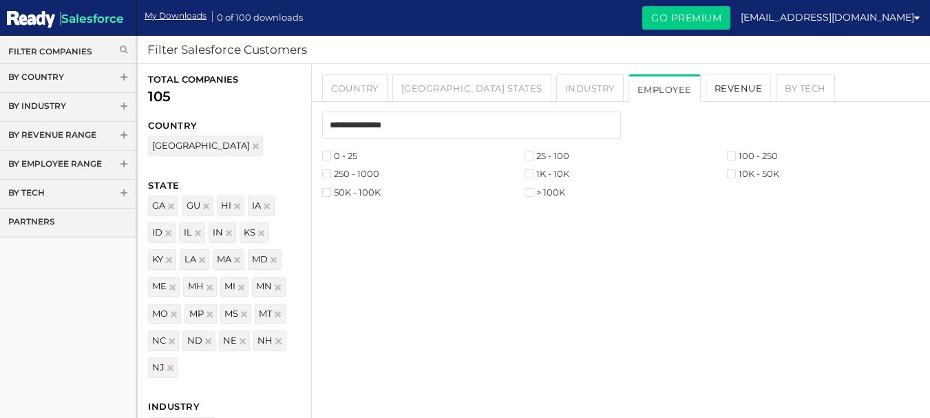
click at [705, 89] on link "Revenue" at bounding box center [738, 88] width 66 height 28
click at [775, 89] on link "By Tech" at bounding box center [804, 88] width 59 height 28
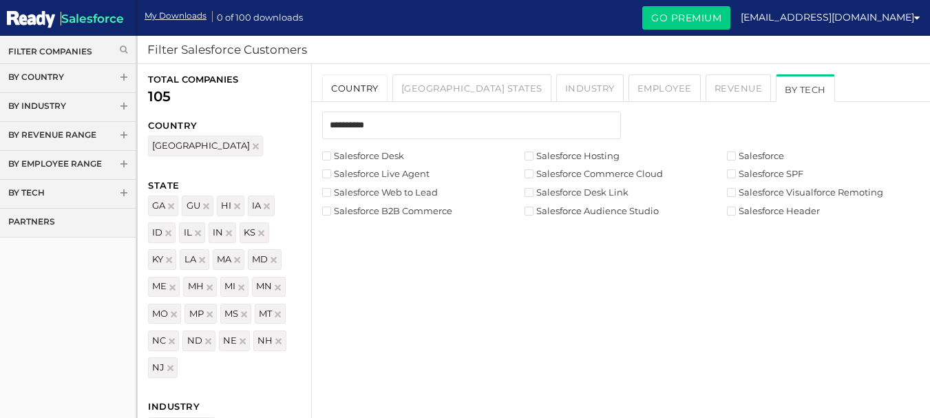
click at [364, 88] on link "Country" at bounding box center [354, 88] width 65 height 28
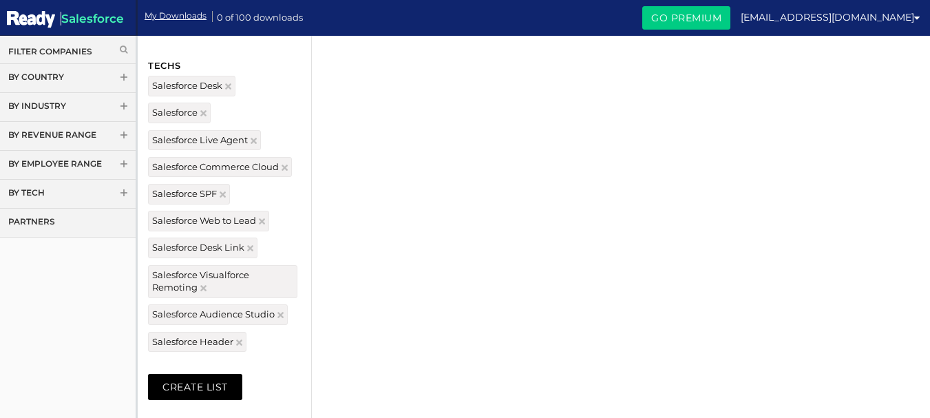
scroll to position [621, 0]
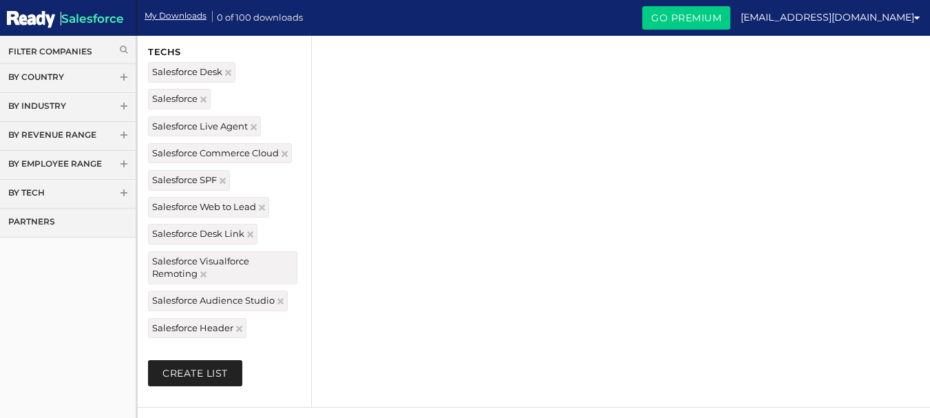
click at [194, 379] on button "Create List" at bounding box center [195, 373] width 94 height 26
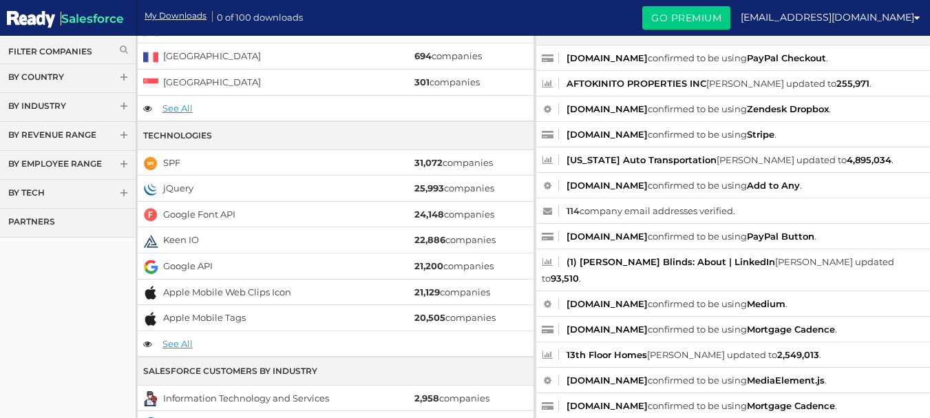
scroll to position [189, 0]
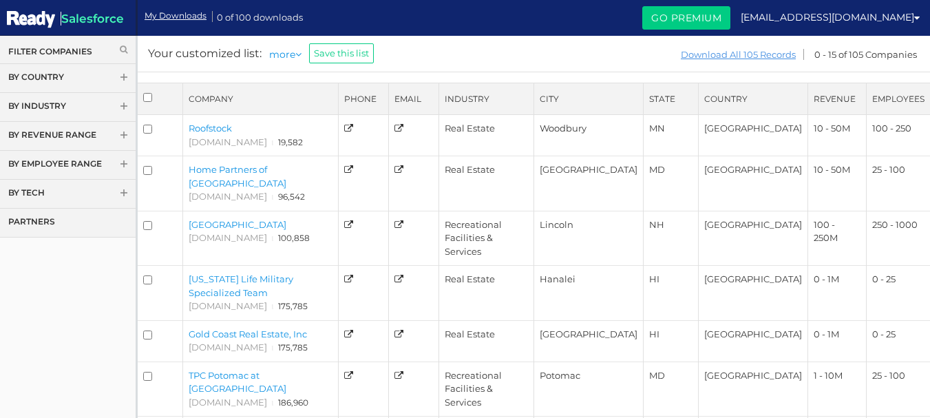
click at [739, 55] on link "Download All 105 Records" at bounding box center [738, 54] width 116 height 17
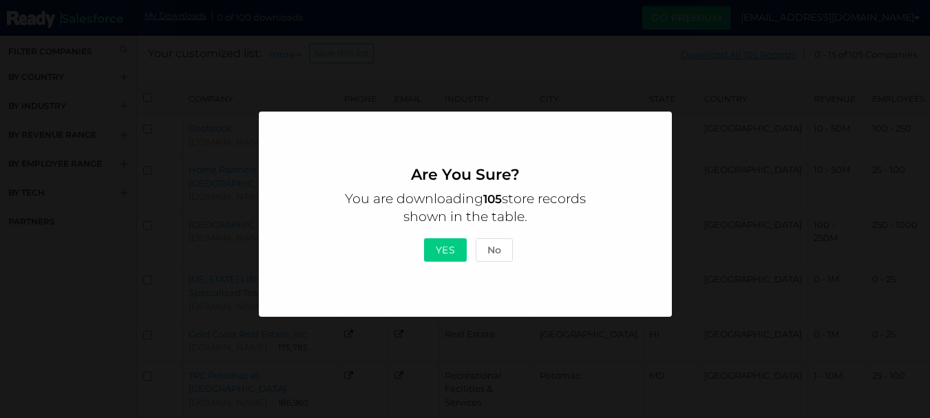
click at [449, 247] on button "Yes" at bounding box center [445, 249] width 43 height 23
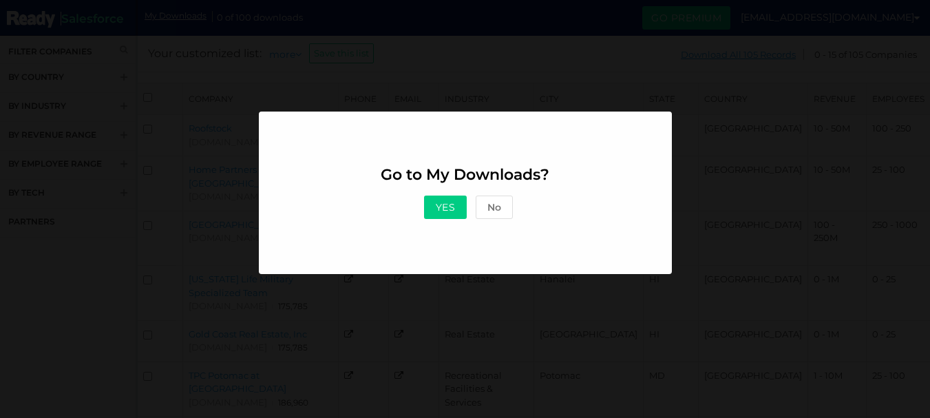
click at [440, 211] on button "Yes" at bounding box center [445, 206] width 43 height 23
